Goal: Find specific page/section: Find specific page/section

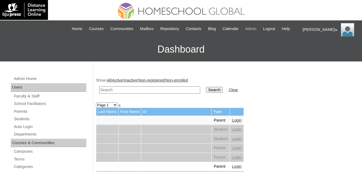
drag, startPoint x: 0, startPoint y: 0, endPoint x: 265, endPoint y: 28, distance: 266.4
click at [256, 28] on span "Admin" at bounding box center [250, 29] width 11 height 6
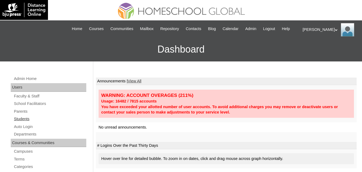
click at [23, 122] on link "Students" at bounding box center [49, 118] width 73 height 7
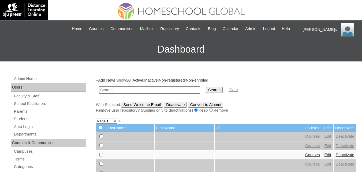
click at [119, 93] on input "text" at bounding box center [149, 89] width 101 height 7
type input "Joshua Caleb"
click at [206, 93] on input "Search" at bounding box center [214, 90] width 17 height 6
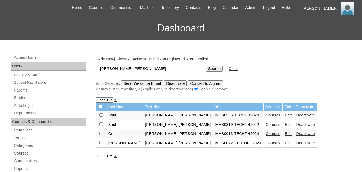
scroll to position [54, 0]
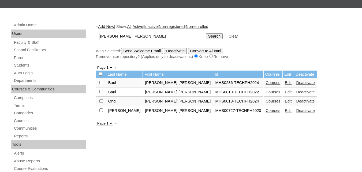
click at [266, 85] on link "Courses" at bounding box center [273, 82] width 15 height 4
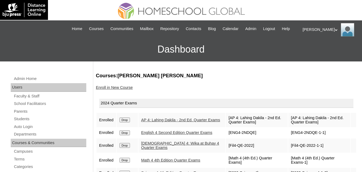
click at [97, 25] on div "|N|Staff|| Skip to Main Content Skip to Sub Navigation Home Courses Communities…" at bounding box center [181, 29] width 232 height 12
click at [101, 28] on span "Courses" at bounding box center [96, 29] width 15 height 6
